Goal: Task Accomplishment & Management: Complete application form

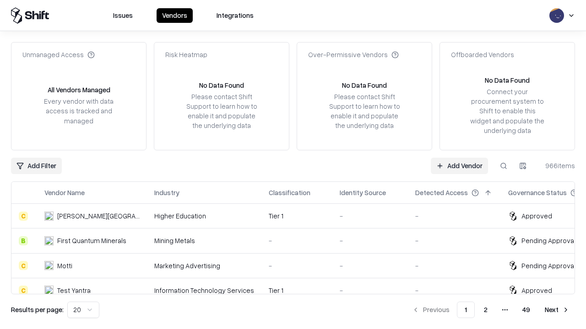
click at [459, 166] on link "Add Vendor" at bounding box center [459, 166] width 57 height 16
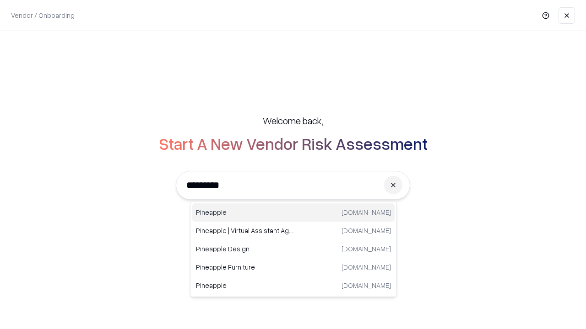
click at [293, 213] on div "Pineapple [DOMAIN_NAME]" at bounding box center [293, 213] width 202 height 18
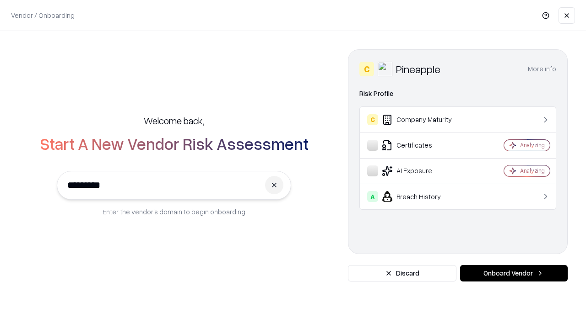
type input "*********"
click at [513, 274] on button "Onboard Vendor" at bounding box center [514, 273] width 108 height 16
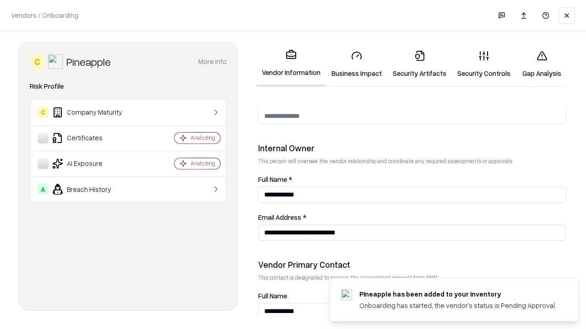
scroll to position [474, 0]
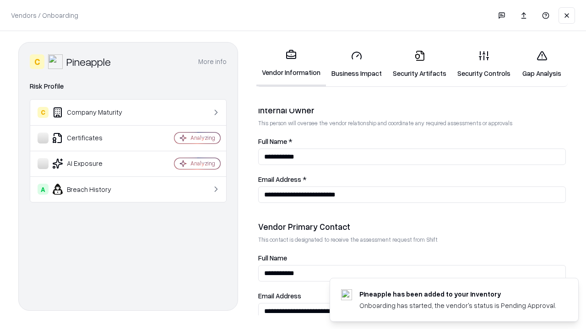
click at [356, 64] on link "Business Impact" at bounding box center [356, 64] width 61 height 43
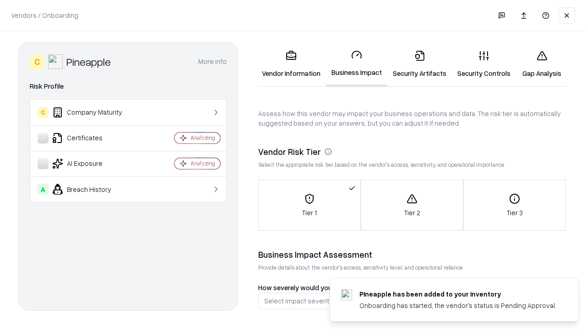
click at [541, 64] on link "Gap Analysis" at bounding box center [542, 64] width 52 height 43
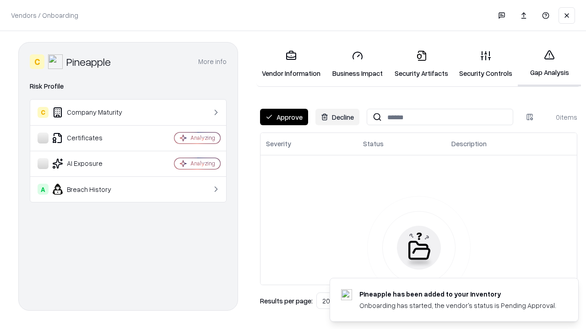
click at [284, 117] on button "Approve" at bounding box center [284, 117] width 48 height 16
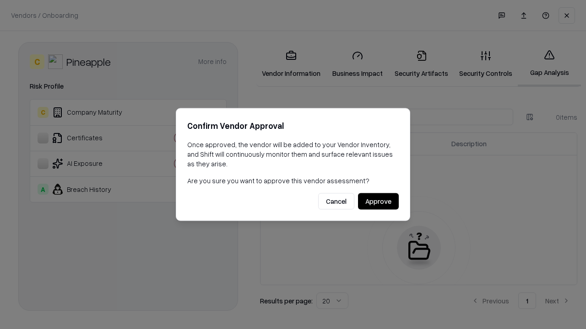
click at [378, 201] on button "Approve" at bounding box center [378, 202] width 41 height 16
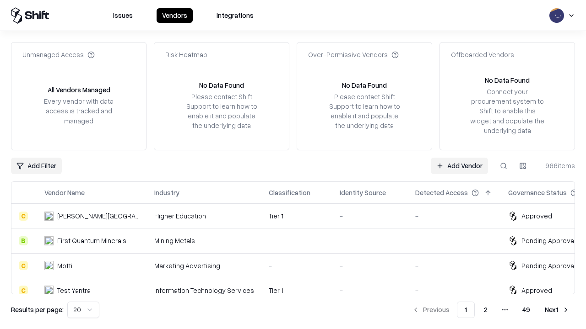
type input "*********"
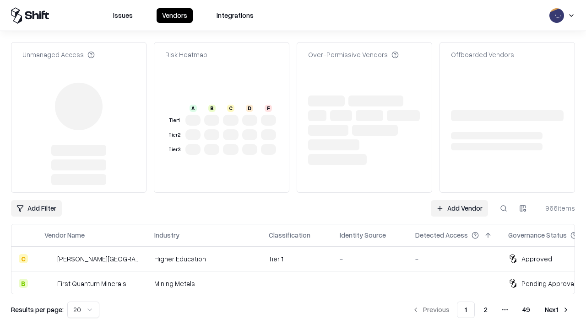
click at [459, 200] on link "Add Vendor" at bounding box center [459, 208] width 57 height 16
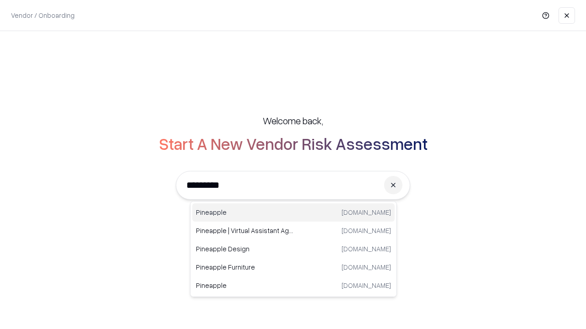
click at [293, 213] on div "Pineapple [DOMAIN_NAME]" at bounding box center [293, 213] width 202 height 18
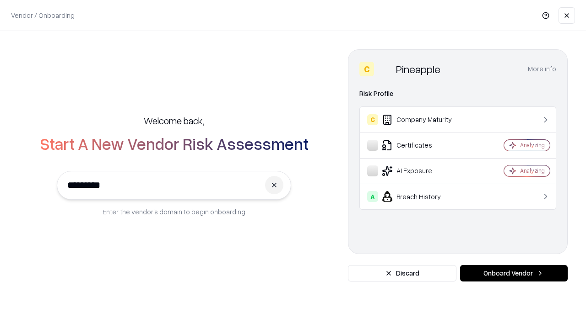
type input "*********"
click at [513, 274] on button "Onboard Vendor" at bounding box center [514, 273] width 108 height 16
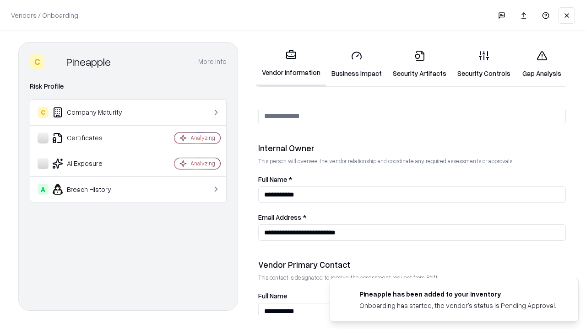
scroll to position [474, 0]
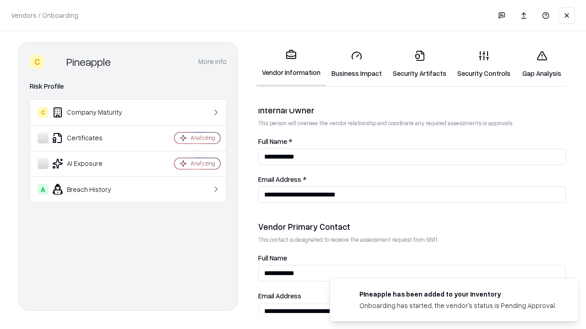
click at [541, 64] on link "Gap Analysis" at bounding box center [542, 64] width 52 height 43
